Goal: Task Accomplishment & Management: Use online tool/utility

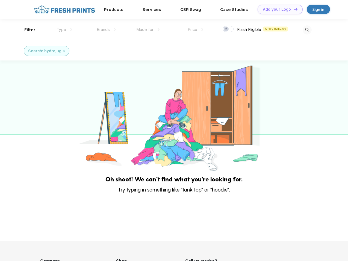
click at [278, 9] on link "Add your Logo Design Tool" at bounding box center [279, 10] width 45 height 10
click at [0, 0] on div "Design Tool" at bounding box center [0, 0] width 0 height 0
click at [293, 9] on link "Add your Logo Design Tool" at bounding box center [279, 10] width 45 height 10
click at [26, 30] on div "Filter" at bounding box center [29, 30] width 11 height 6
click at [64, 29] on span "Type" at bounding box center [62, 29] width 10 height 5
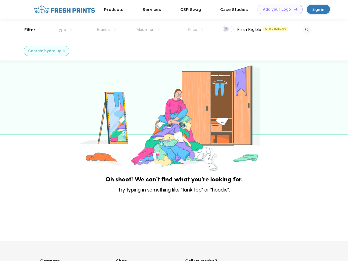
click at [106, 29] on span "Brands" at bounding box center [103, 29] width 13 height 5
click at [148, 29] on span "Made for" at bounding box center [144, 29] width 17 height 5
click at [196, 29] on span "Price" at bounding box center [193, 29] width 10 height 5
click at [228, 29] on div at bounding box center [228, 29] width 11 height 6
click at [226, 29] on input "checkbox" at bounding box center [225, 28] width 4 height 4
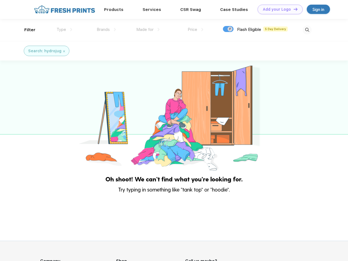
click at [307, 30] on img at bounding box center [307, 29] width 9 height 9
